Goal: Information Seeking & Learning: Learn about a topic

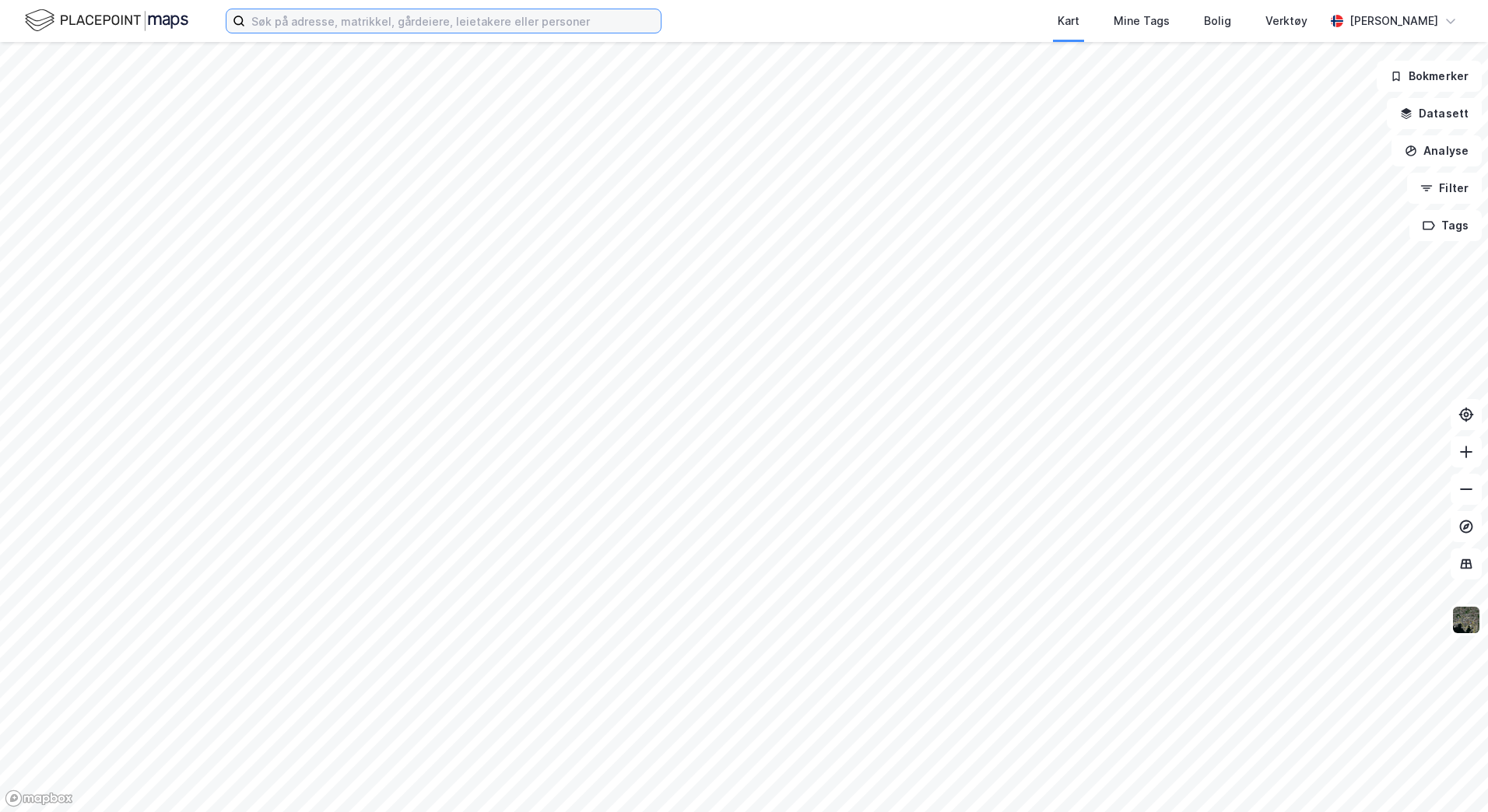
click at [344, 27] on input at bounding box center [452, 21] width 415 height 23
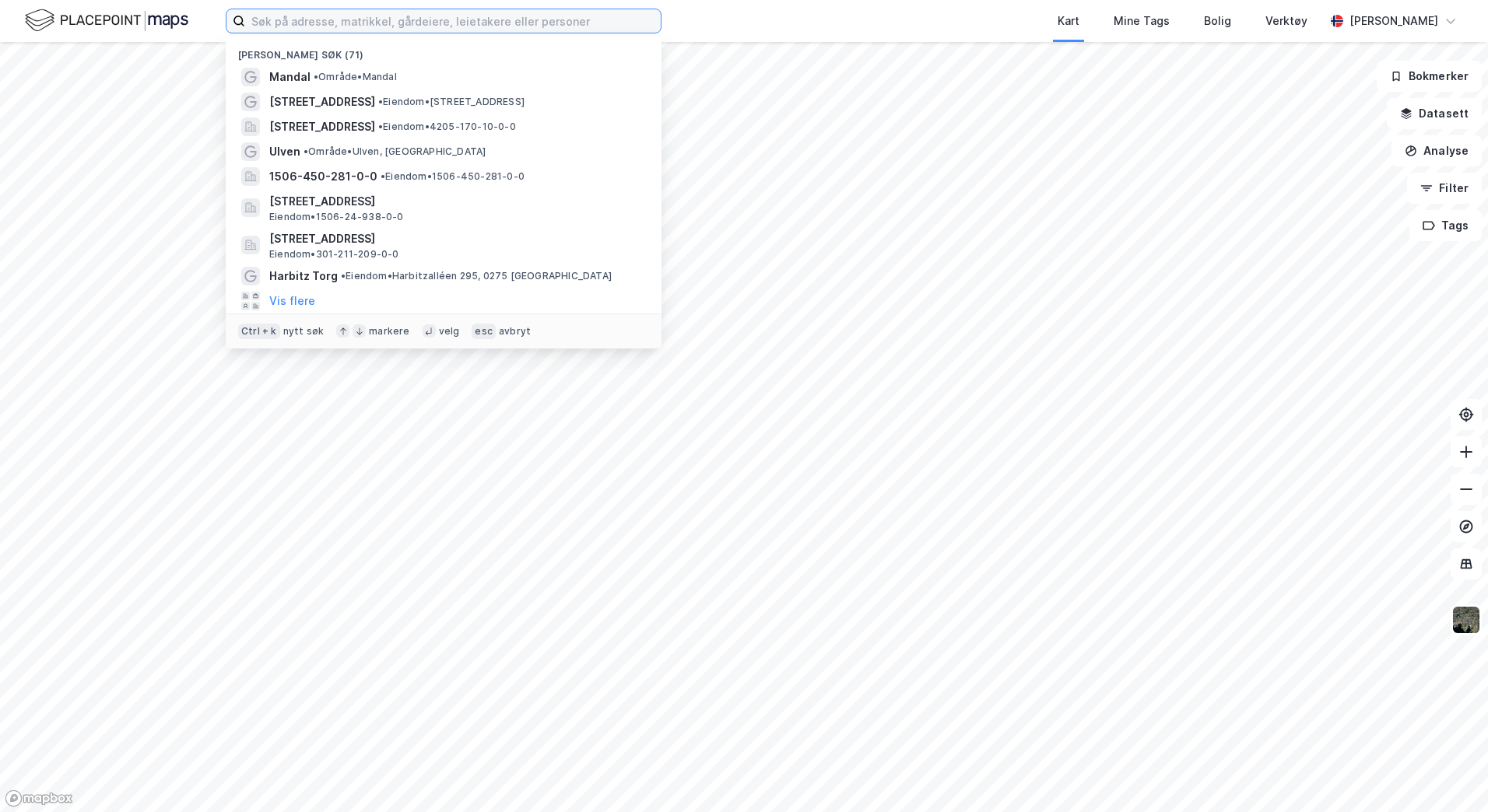
paste input "450 bnr. 281"
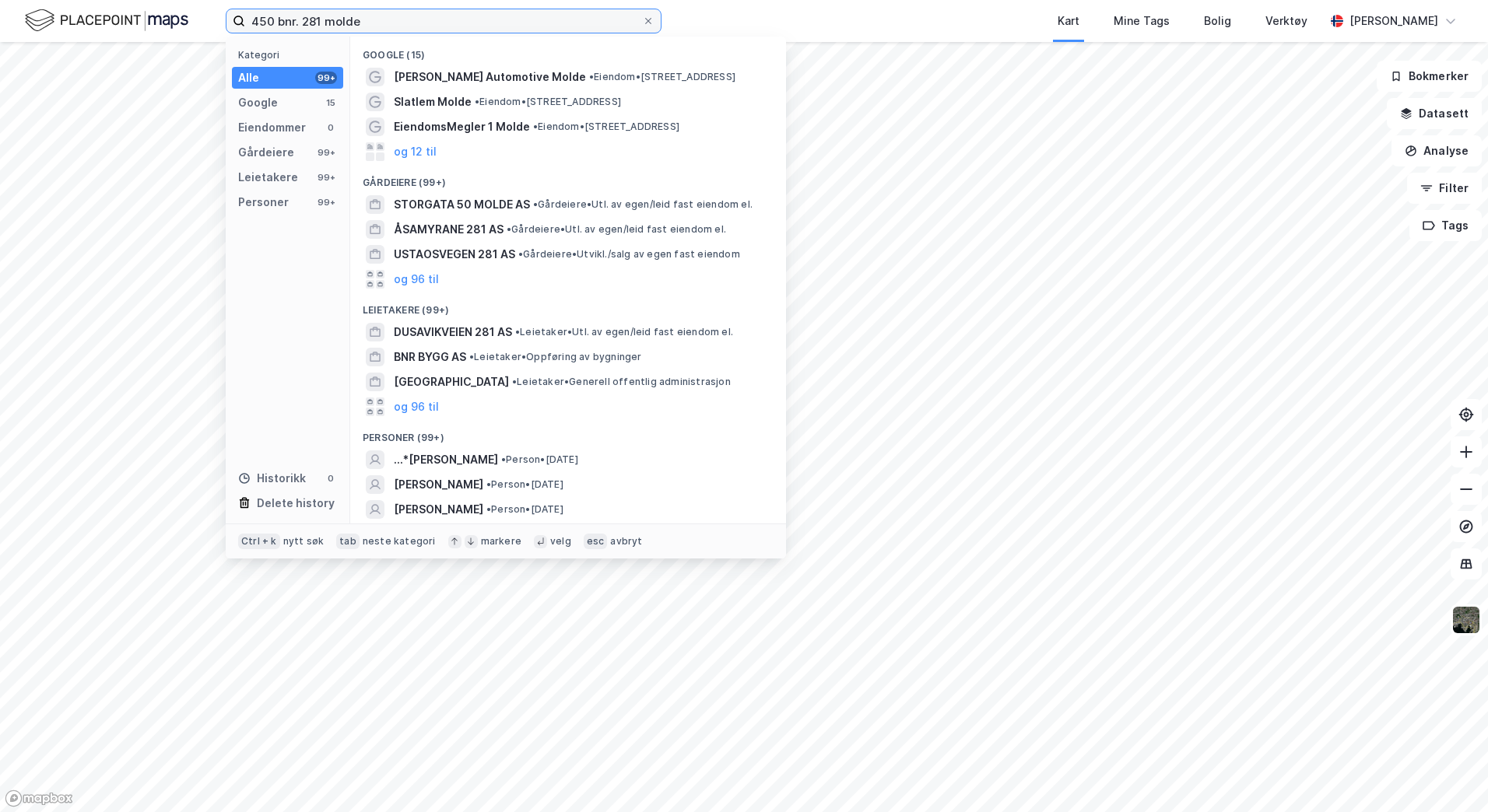
click at [304, 17] on input "450 bnr. 281 molde" at bounding box center [443, 21] width 397 height 23
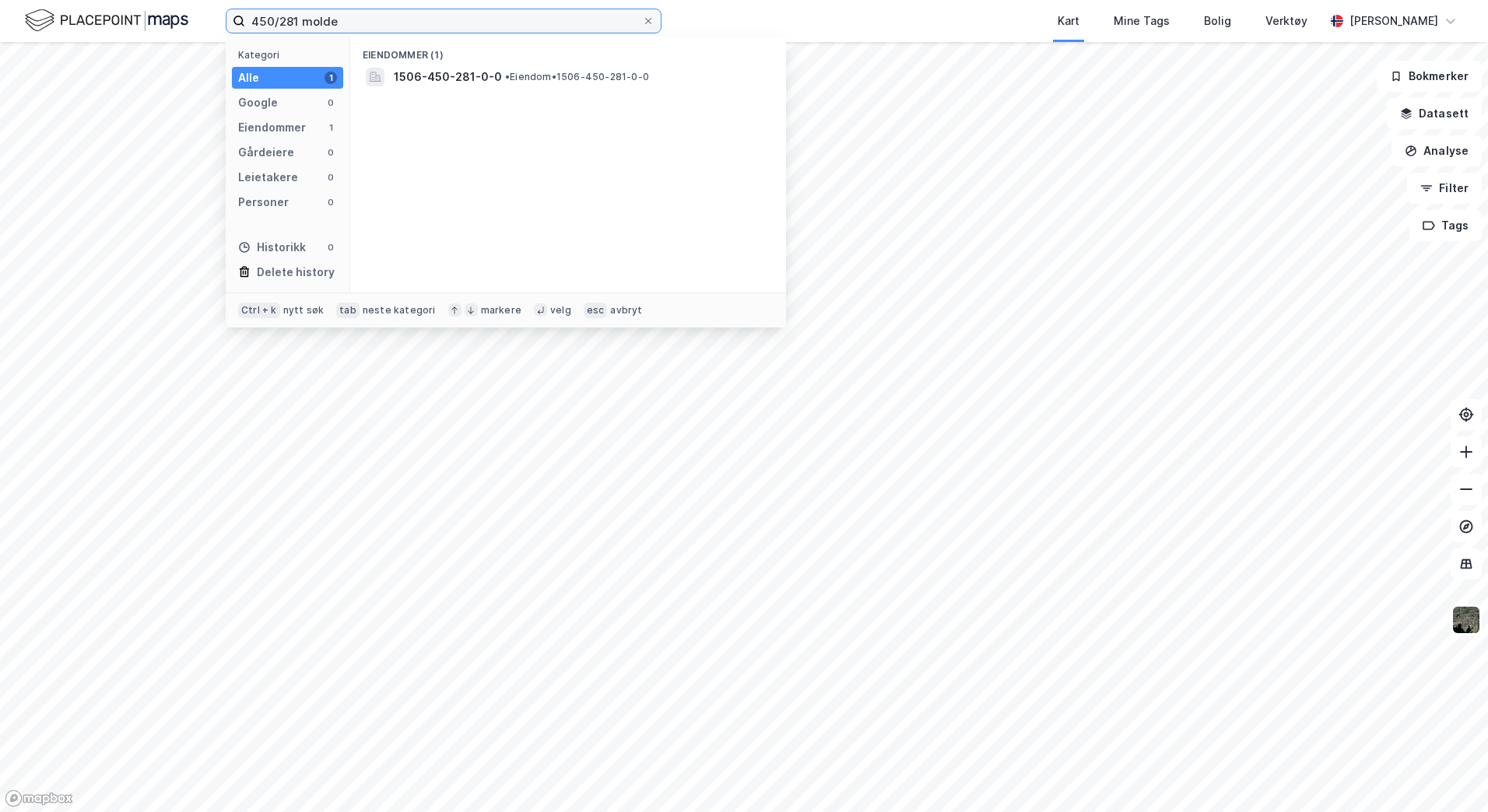
click at [246, 15] on input "450/281 molde" at bounding box center [443, 21] width 397 height 23
click at [393, 30] on input "Molde-450/281 molde" at bounding box center [443, 21] width 397 height 23
type input "Molde-450/281"
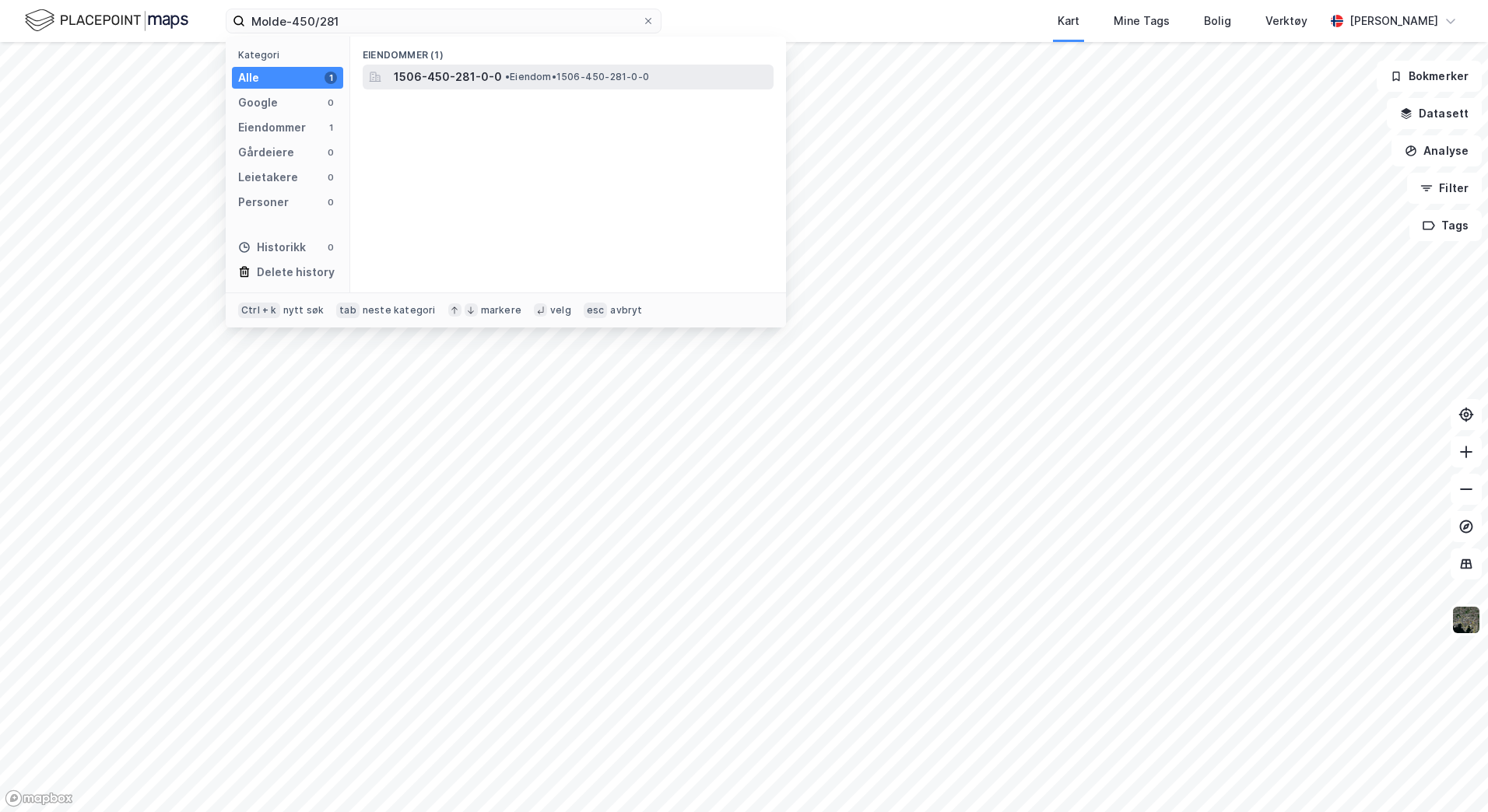
click at [541, 78] on span "• Eiendom • 1506-450-281-0-0" at bounding box center [577, 76] width 144 height 13
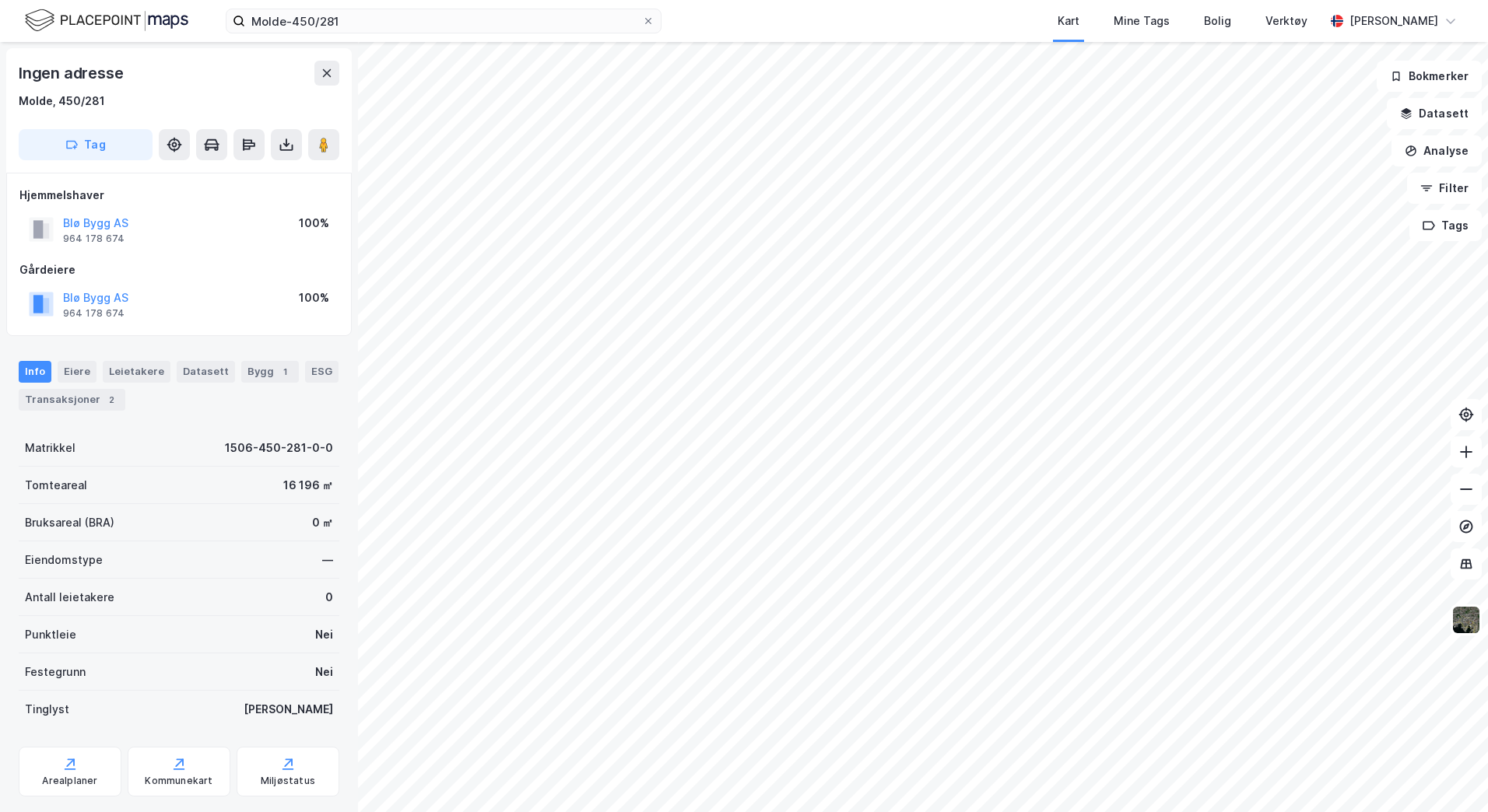
click at [740, 14] on div "Kart Mine Tags Bolig Verktøy" at bounding box center [1030, 20] width 589 height 42
click at [1441, 105] on button "Datasett" at bounding box center [1434, 113] width 95 height 31
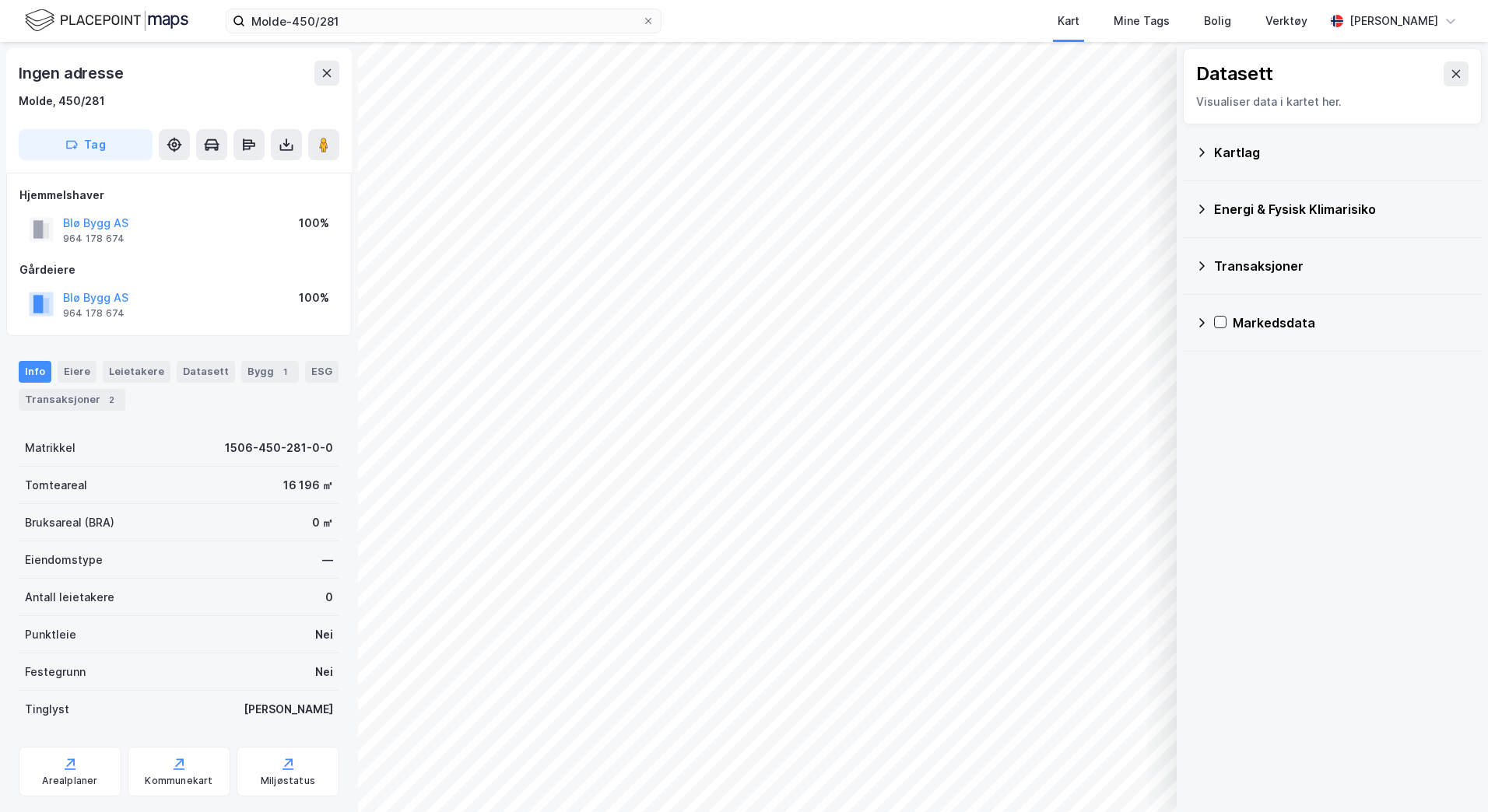
click at [1203, 157] on icon at bounding box center [1201, 152] width 13 height 13
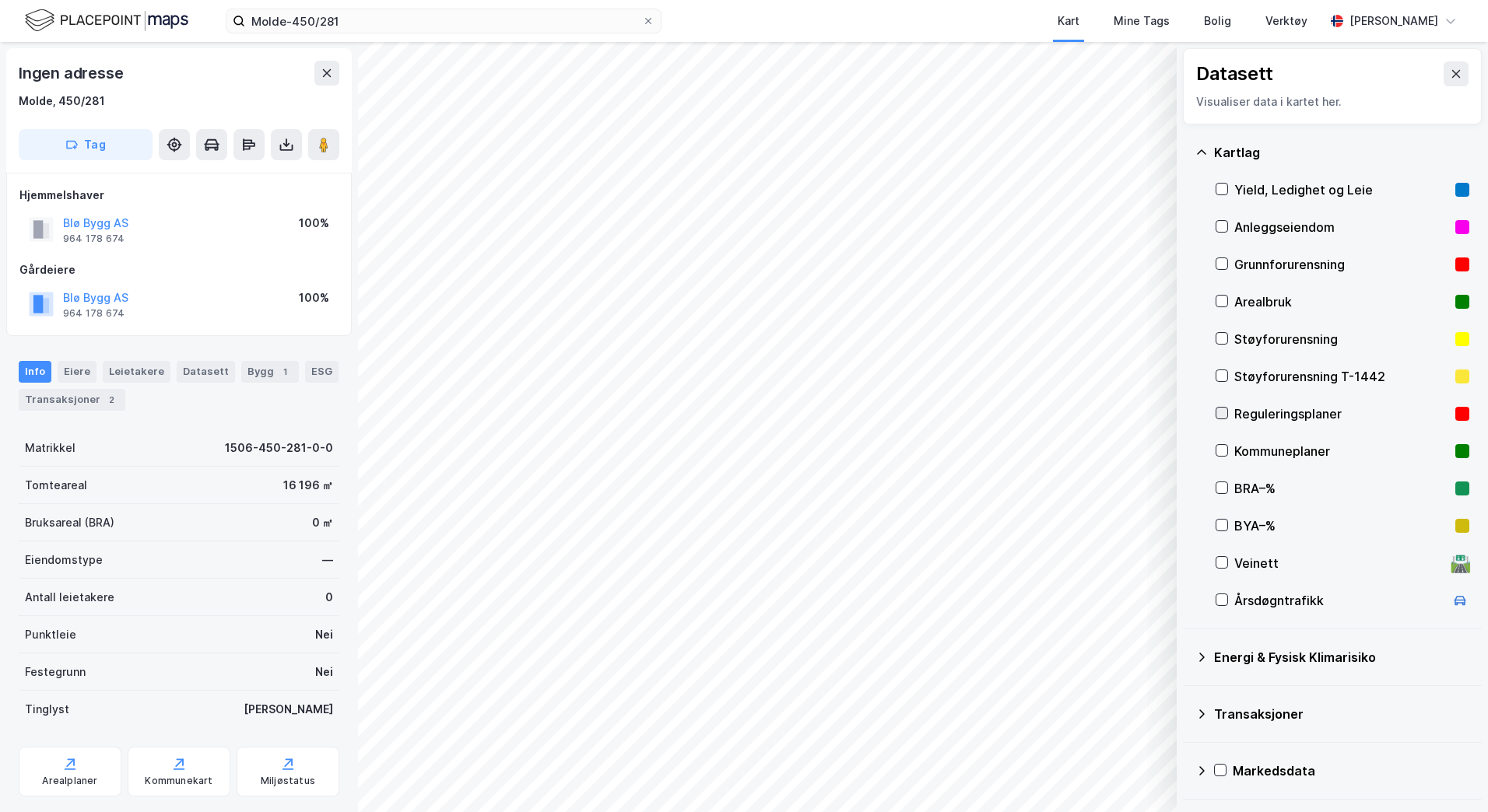
click at [1223, 413] on icon at bounding box center [1221, 412] width 11 height 11
click at [321, 486] on div "Tomteareal 16 196 ㎡" at bounding box center [178, 485] width 320 height 38
drag, startPoint x: 104, startPoint y: 102, endPoint x: 18, endPoint y: 105, distance: 86.1
click at [18, 105] on div "Molde, 450/281" at bounding box center [178, 101] width 320 height 18
copy div "Molde, 450/281"
